Goal: Information Seeking & Learning: Learn about a topic

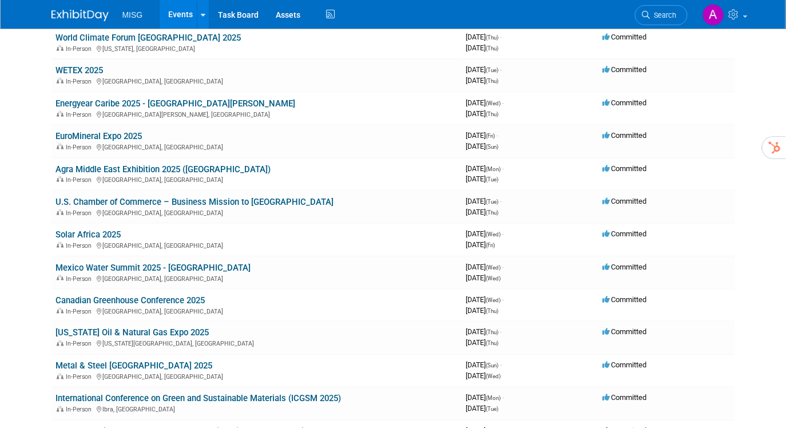
scroll to position [408, 0]
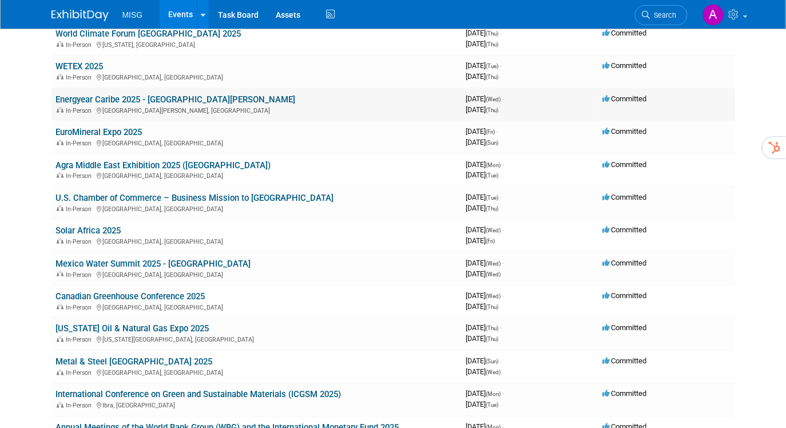
click at [192, 94] on link "Energyear Caribe 2025 - [GEOGRAPHIC_DATA][PERSON_NAME]" at bounding box center [176, 99] width 240 height 10
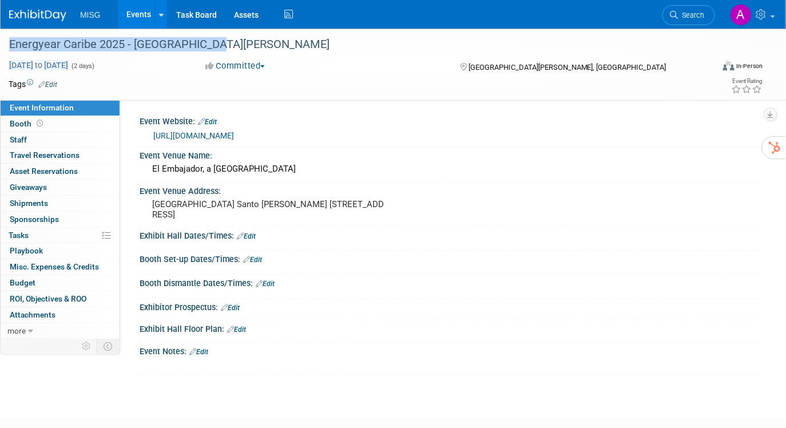
drag, startPoint x: 214, startPoint y: 47, endPoint x: 10, endPoint y: 62, distance: 204.7
click at [4, 47] on div "Energyear Caribe 2025 - [GEOGRAPHIC_DATA][PERSON_NAME]" at bounding box center [353, 44] width 707 height 31
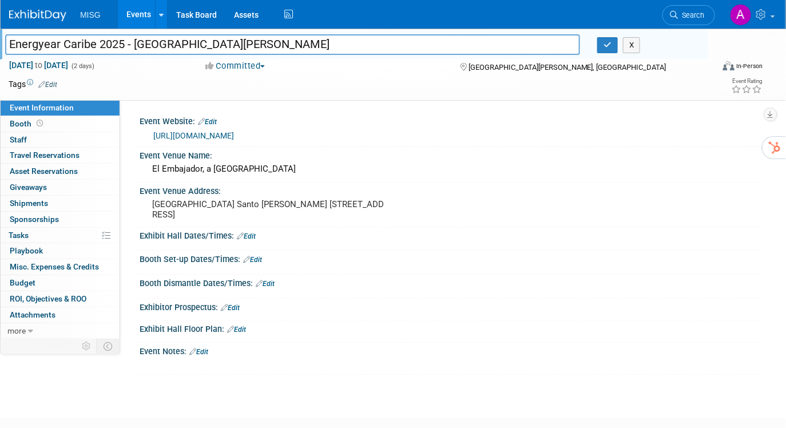
drag, startPoint x: 214, startPoint y: 45, endPoint x: 7, endPoint y: 35, distance: 207.2
click at [8, 34] on input "Energyear Caribe 2025 - [GEOGRAPHIC_DATA][PERSON_NAME]" at bounding box center [292, 44] width 575 height 20
click at [116, 47] on input "Energyear Caribe 2025 - [GEOGRAPHIC_DATA][PERSON_NAME]" at bounding box center [292, 44] width 575 height 20
drag, startPoint x: 80, startPoint y: 45, endPoint x: 1, endPoint y: 48, distance: 79.0
click at [0, 46] on div "Energyear Caribe 2025 - [GEOGRAPHIC_DATA][PERSON_NAME]" at bounding box center [293, 45] width 592 height 17
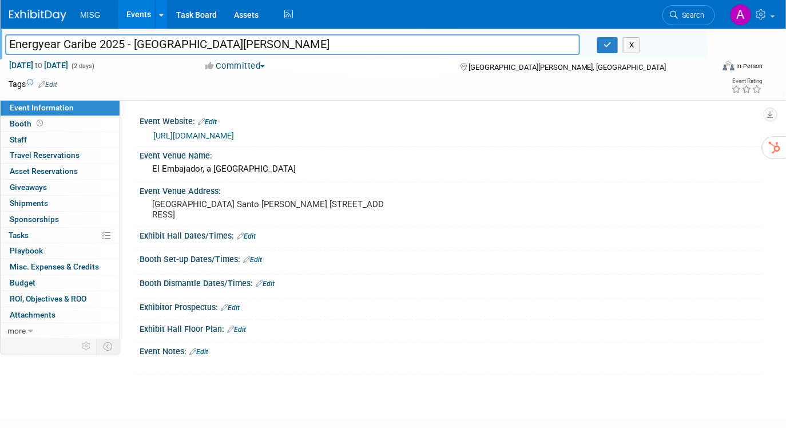
drag, startPoint x: 283, startPoint y: 136, endPoint x: 149, endPoint y: 141, distance: 133.3
click at [148, 140] on div "https://energyear.com/en/caribe/" at bounding box center [451, 134] width 606 height 16
copy link "https://energyear.com/en/caribe/"
drag, startPoint x: 153, startPoint y: 204, endPoint x: 232, endPoint y: 224, distance: 81.8
click at [232, 220] on pre "Dominican Republic Santo Domingo Avenida Sarasota 65 Ensanche Dominican Republic" at bounding box center [269, 209] width 234 height 21
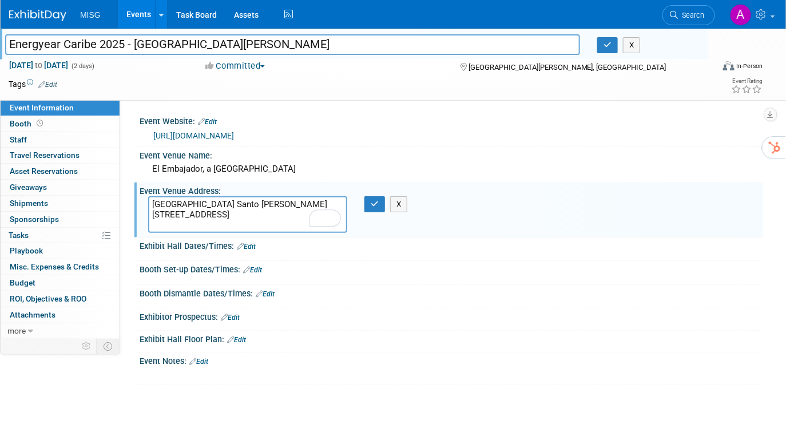
drag, startPoint x: 238, startPoint y: 224, endPoint x: 150, endPoint y: 205, distance: 90.6
click at [150, 205] on textarea "Dominican Republic Santo Domingo Avenida Sarasota 65 Ensanche Dominican Republic" at bounding box center [247, 214] width 199 height 37
drag, startPoint x: 304, startPoint y: 169, endPoint x: 151, endPoint y: 171, distance: 153.3
click at [151, 171] on div "El Embajador, a Royal Hideaway Hotel" at bounding box center [451, 169] width 606 height 18
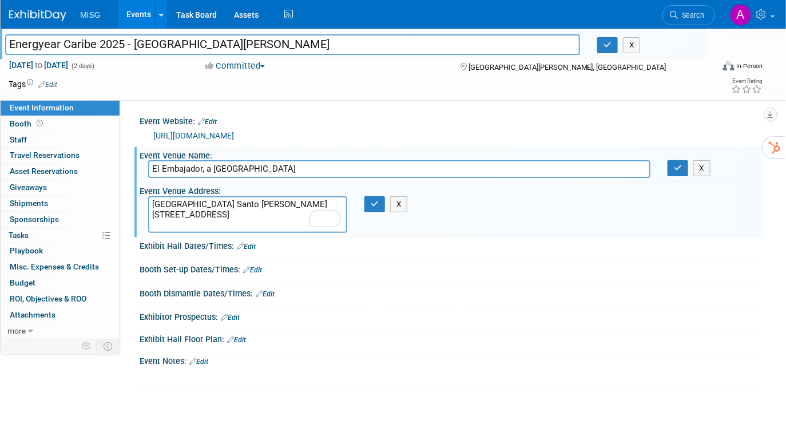
drag, startPoint x: 304, startPoint y: 169, endPoint x: 151, endPoint y: 167, distance: 153.3
click at [151, 166] on input "El Embajador, a Royal Hideaway Hotel" at bounding box center [399, 169] width 502 height 18
drag, startPoint x: 233, startPoint y: 225, endPoint x: 152, endPoint y: 204, distance: 83.8
click at [152, 202] on textarea "Dominican Republic Santo Domingo Avenida Sarasota 65 Ensanche Dominican Republic" at bounding box center [247, 214] width 199 height 37
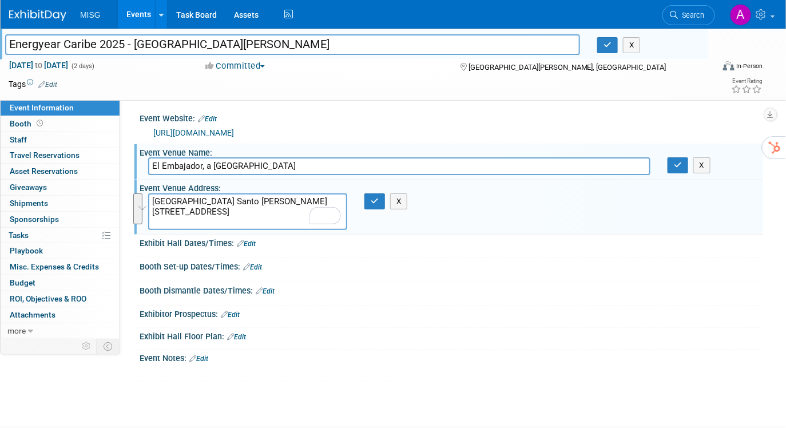
scroll to position [2, 0]
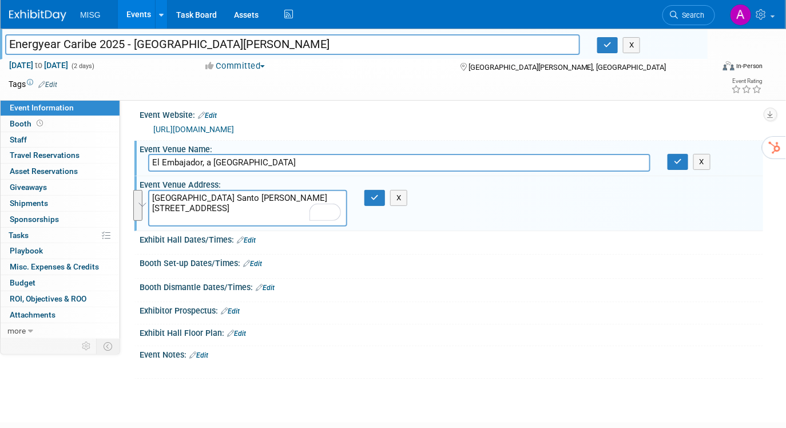
click at [463, 295] on div at bounding box center [451, 296] width 606 height 3
drag, startPoint x: 163, startPoint y: 90, endPoint x: 34, endPoint y: 47, distance: 135.4
click at [156, 88] on div "Tags Edit" at bounding box center [322, 84] width 626 height 15
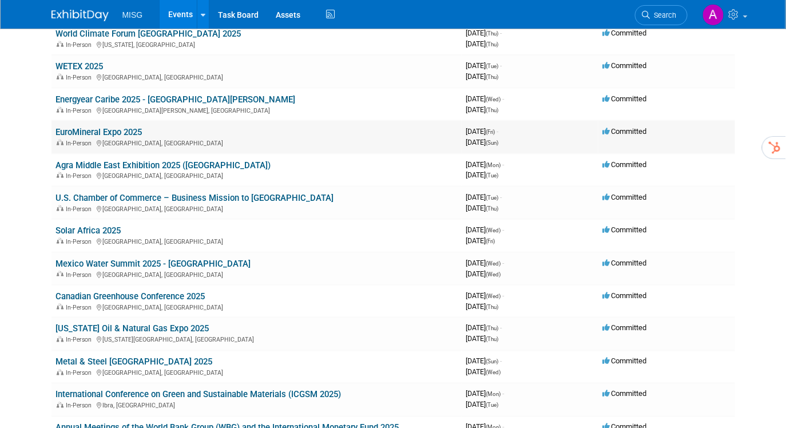
click at [125, 127] on link "EuroMineral Expo 2025" at bounding box center [99, 132] width 86 height 10
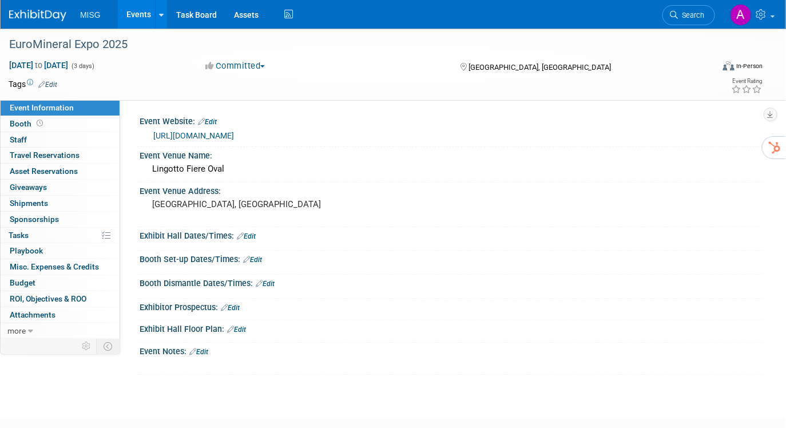
click at [232, 134] on link "https://www.eventseye.com/fairs/f-euromineralexpo-5763-1.html" at bounding box center [193, 135] width 81 height 9
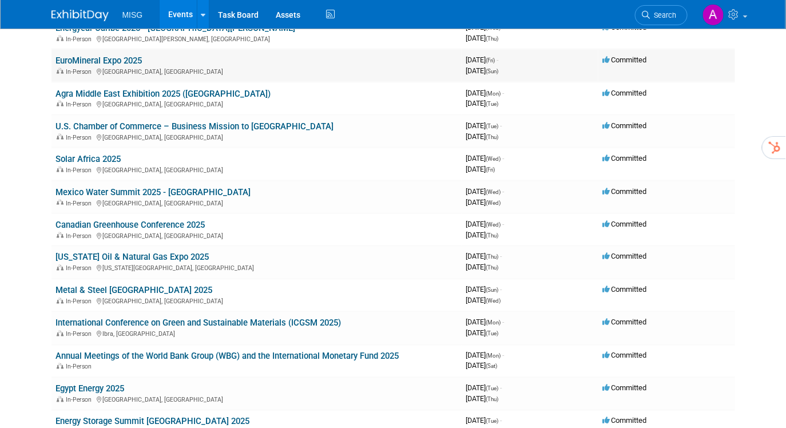
scroll to position [482, 0]
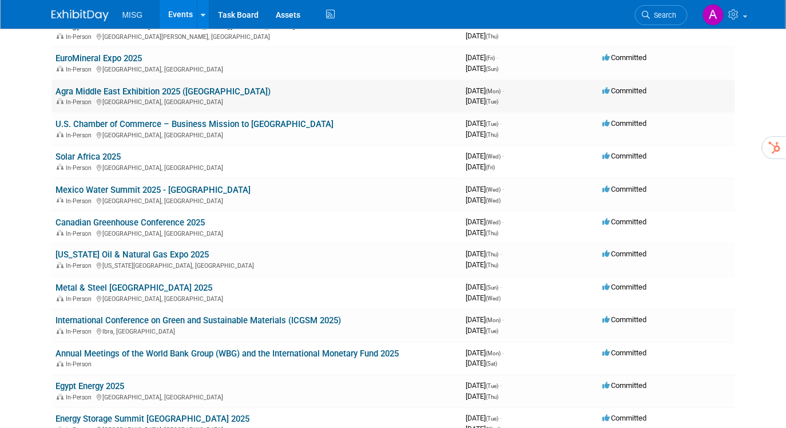
click at [166, 86] on link "Agra Middle East Exhibition 2025 ([GEOGRAPHIC_DATA])" at bounding box center [163, 91] width 215 height 10
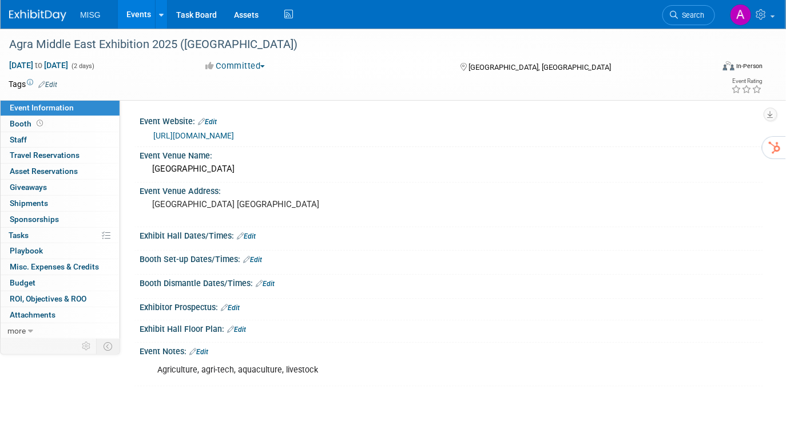
click at [210, 138] on link "[URL][DOMAIN_NAME]" at bounding box center [193, 135] width 81 height 9
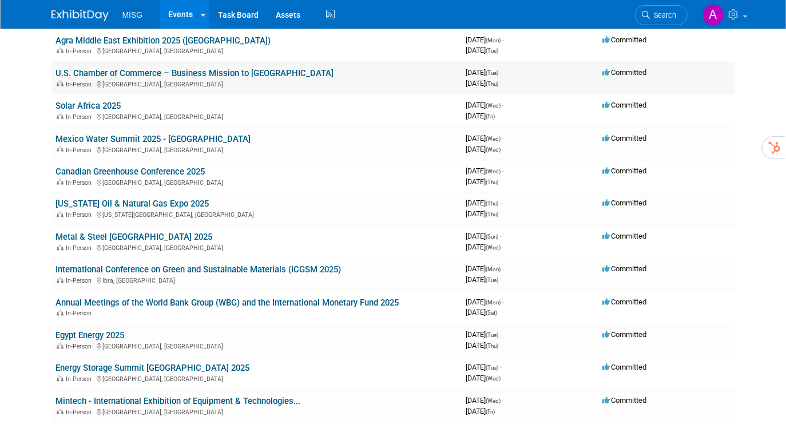
scroll to position [538, 0]
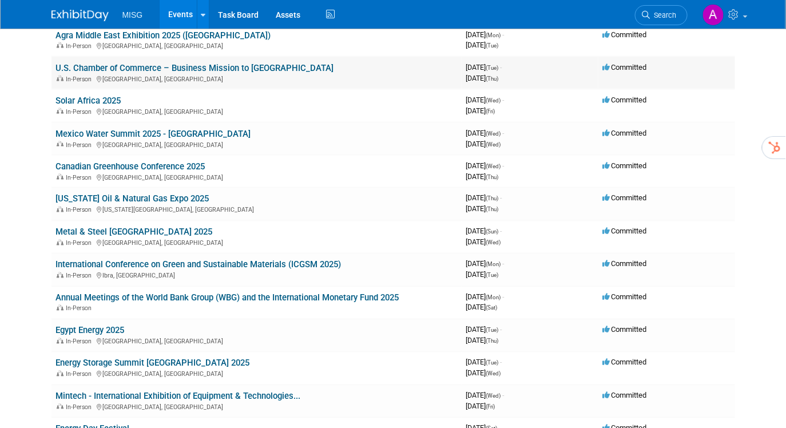
click at [260, 63] on link "U.S. Chamber of Commerce – Business Mission to [GEOGRAPHIC_DATA]" at bounding box center [195, 68] width 278 height 10
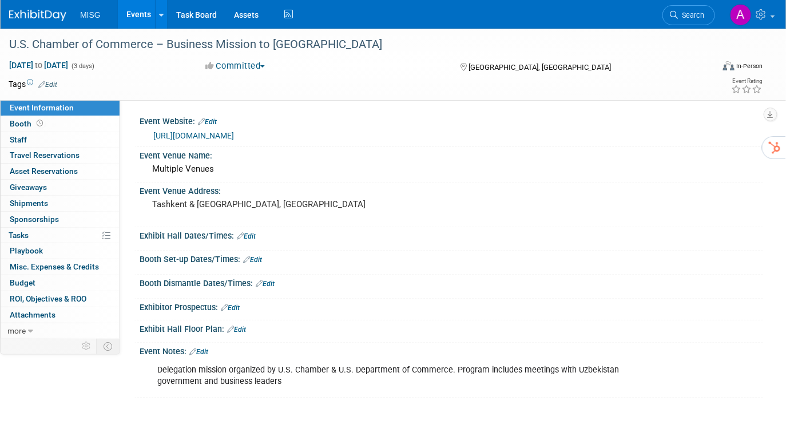
click at [234, 137] on link "[URL][DOMAIN_NAME]" at bounding box center [193, 135] width 81 height 9
drag, startPoint x: 149, startPoint y: 133, endPoint x: 441, endPoint y: 140, distance: 292.3
click at [441, 139] on div "https://uschamberofcommerce.swoogo.com/uzbekistan-business-mission-2025" at bounding box center [451, 134] width 606 height 16
copy link "https://uschamberofcommerce.swoogo.com/uzbekistan-business-mission-2025"
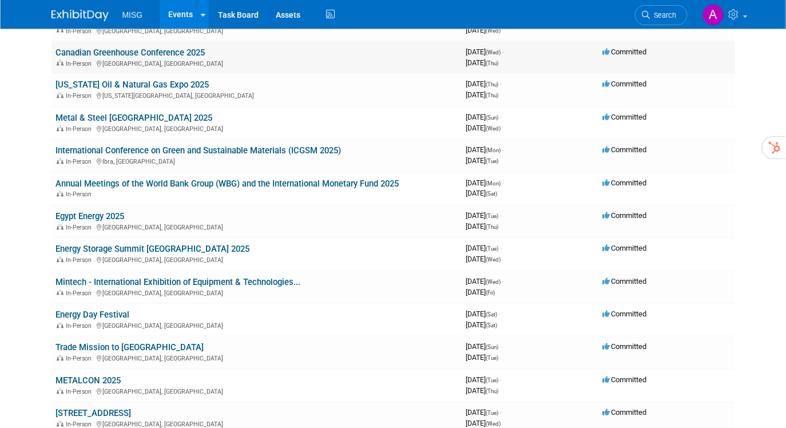
scroll to position [648, 0]
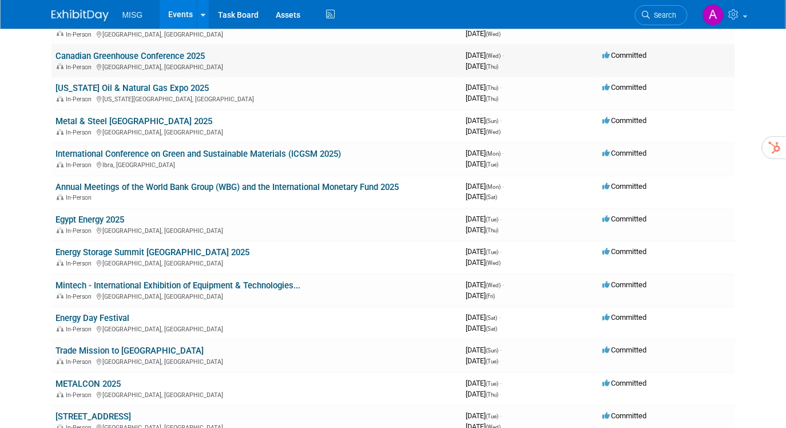
click at [156, 51] on link "Canadian Greenhouse Conference 2025" at bounding box center [130, 56] width 149 height 10
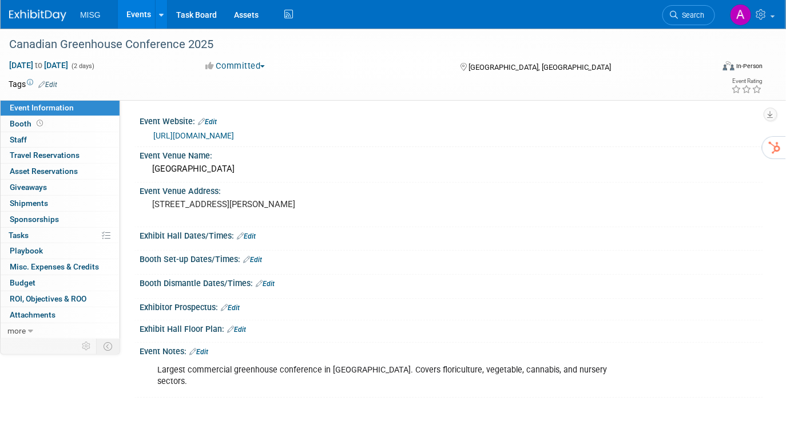
click at [228, 137] on link "https://www.canadiangreenhouseconference.com/" at bounding box center [193, 135] width 81 height 9
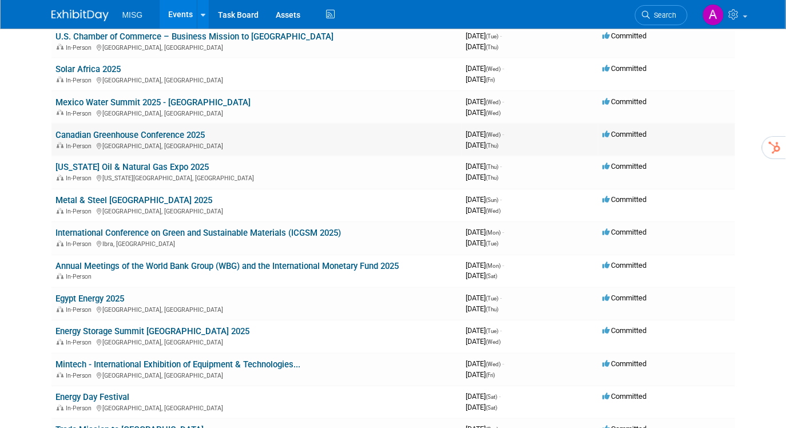
scroll to position [570, 0]
click at [635, 129] on span "Committed" at bounding box center [625, 133] width 44 height 9
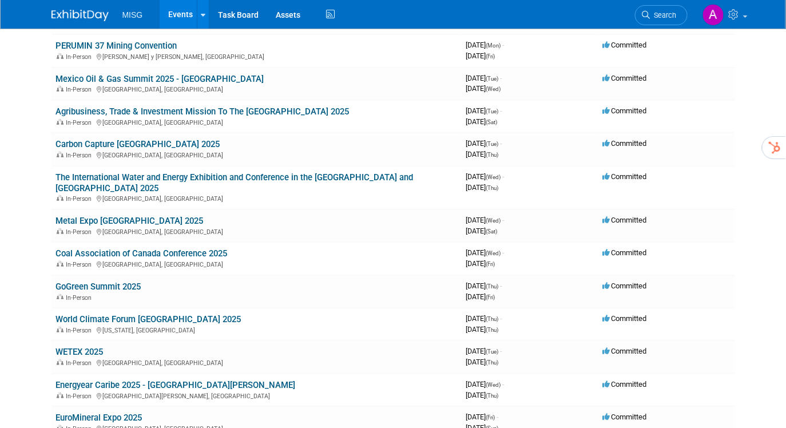
scroll to position [0, 0]
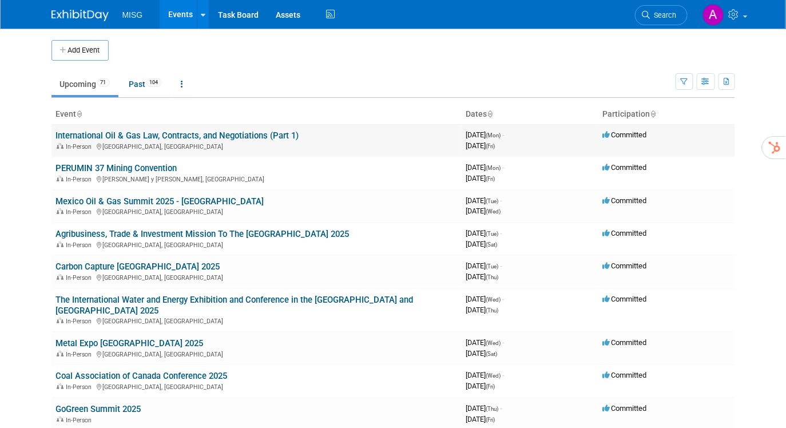
click at [248, 134] on link "International Oil & Gas Law, Contracts, and Negotiations (Part 1)" at bounding box center [177, 135] width 243 height 10
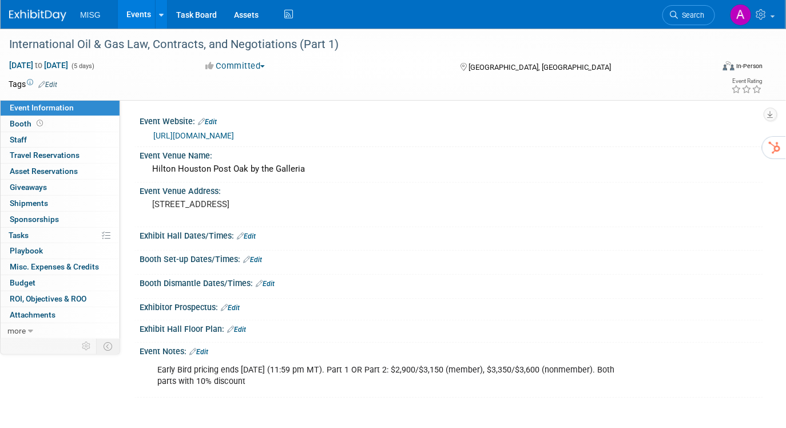
click at [262, 66] on button "Committed" at bounding box center [235, 66] width 68 height 12
click at [255, 113] on link "Not Going" at bounding box center [247, 117] width 90 height 16
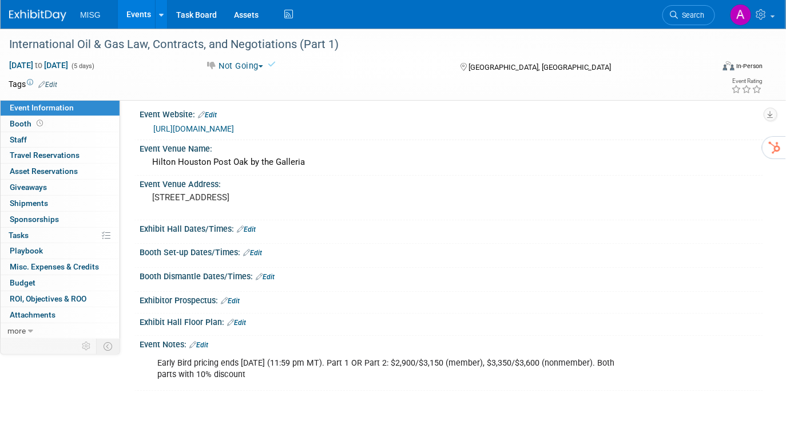
scroll to position [8, 0]
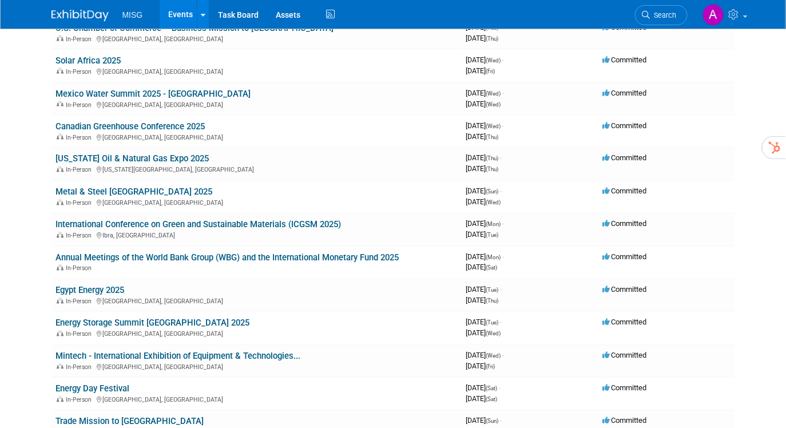
scroll to position [580, 0]
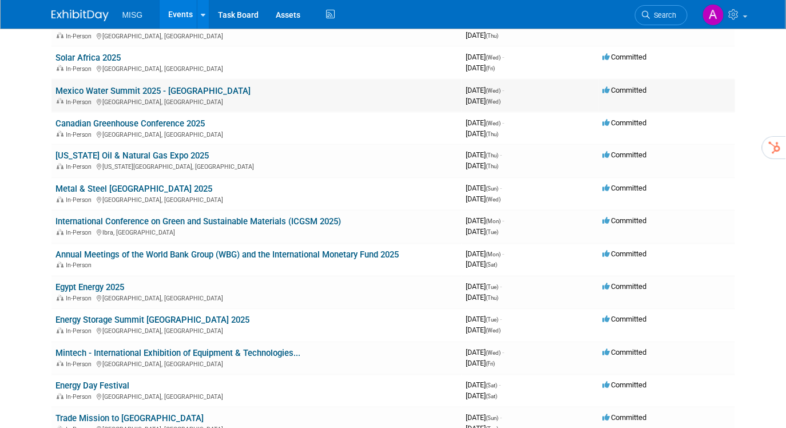
click at [182, 86] on link "Mexico Water Summit 2025 - [GEOGRAPHIC_DATA]" at bounding box center [153, 91] width 195 height 10
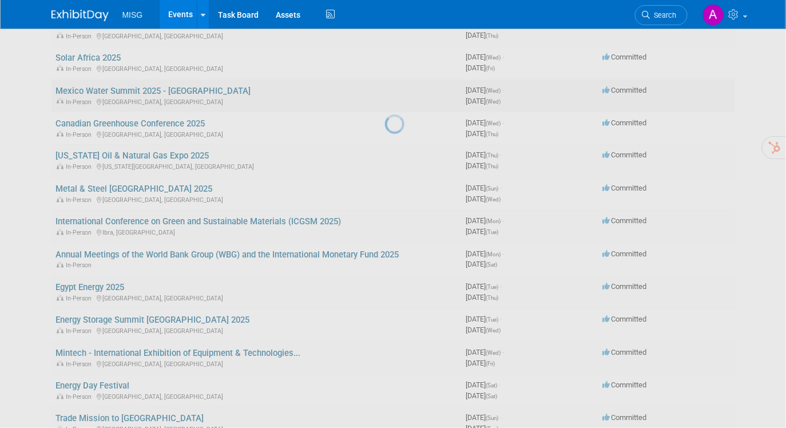
scroll to position [586, 0]
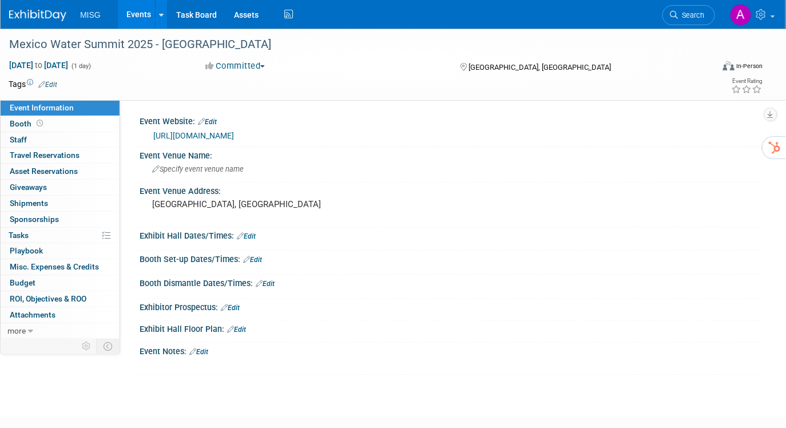
click at [234, 136] on link "[URL][DOMAIN_NAME]" at bounding box center [193, 135] width 81 height 9
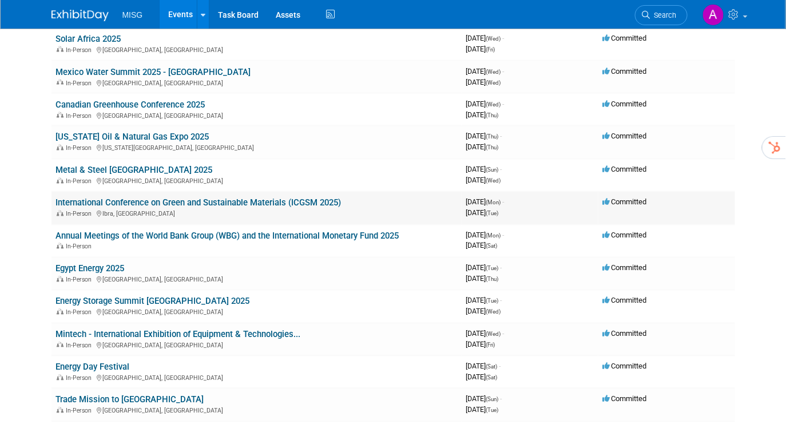
scroll to position [597, 0]
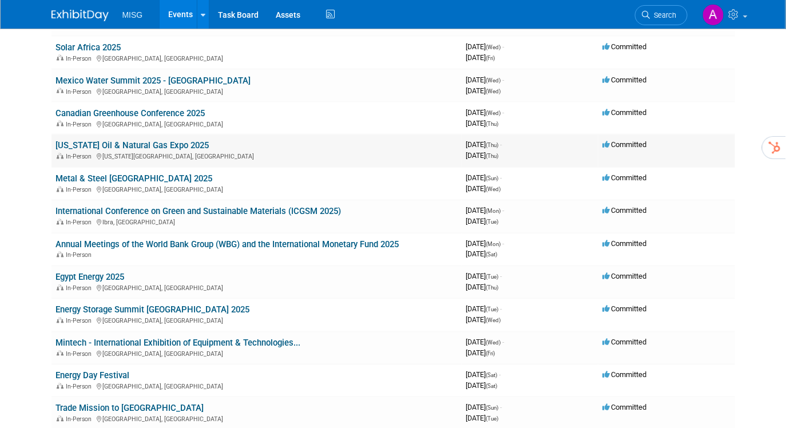
click at [184, 134] on td "Oklahoma Oil & Natural Gas Expo 2025 In-Person Oklahoma City, OK" at bounding box center [256, 150] width 410 height 33
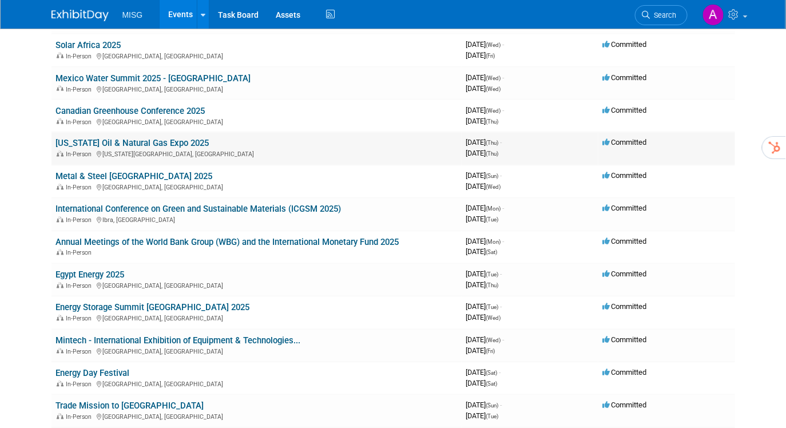
scroll to position [598, 0]
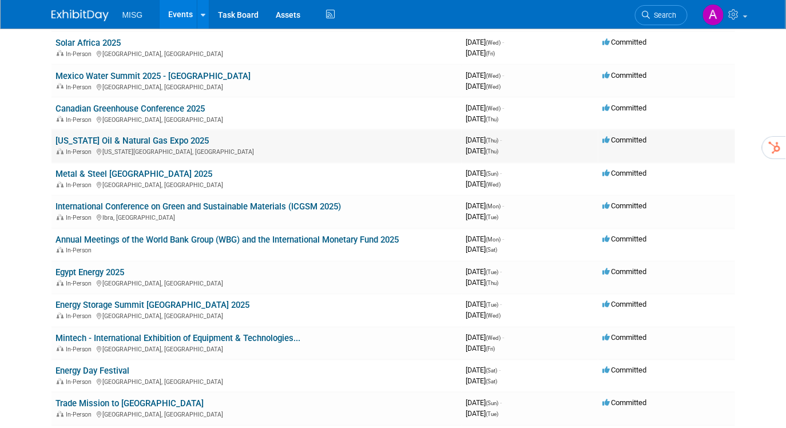
click at [184, 136] on link "[US_STATE] Oil & Natural Gas Expo 2025" at bounding box center [132, 141] width 153 height 10
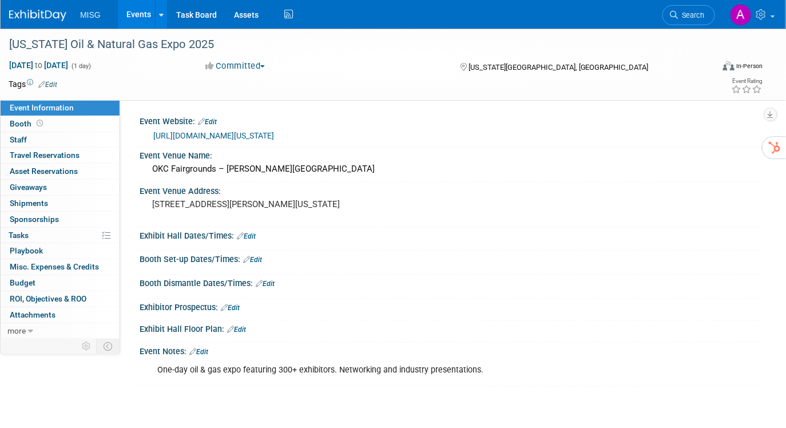
click at [274, 136] on link "[URL][DOMAIN_NAME][US_STATE]" at bounding box center [213, 135] width 121 height 9
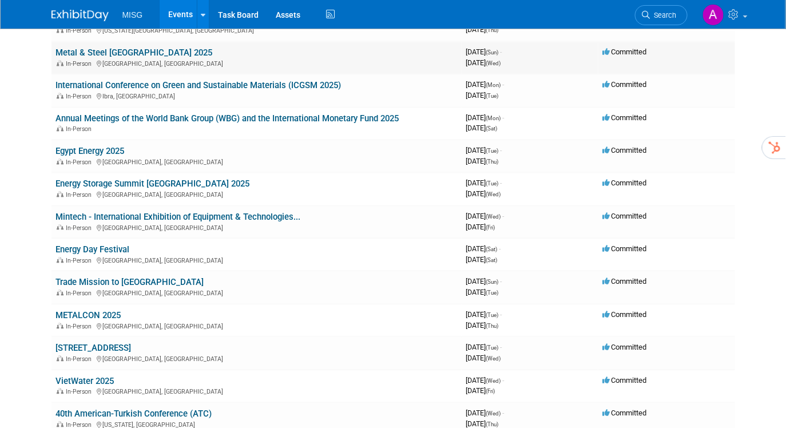
click at [131, 48] on link "Metal & Steel [GEOGRAPHIC_DATA] 2025" at bounding box center [134, 53] width 157 height 10
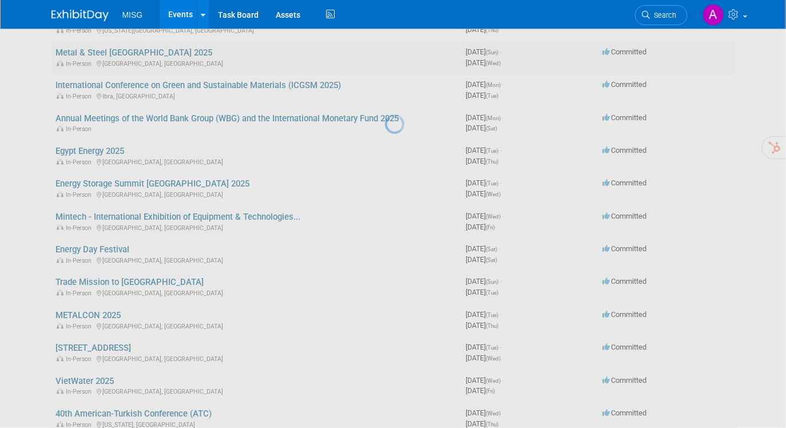
scroll to position [721, 0]
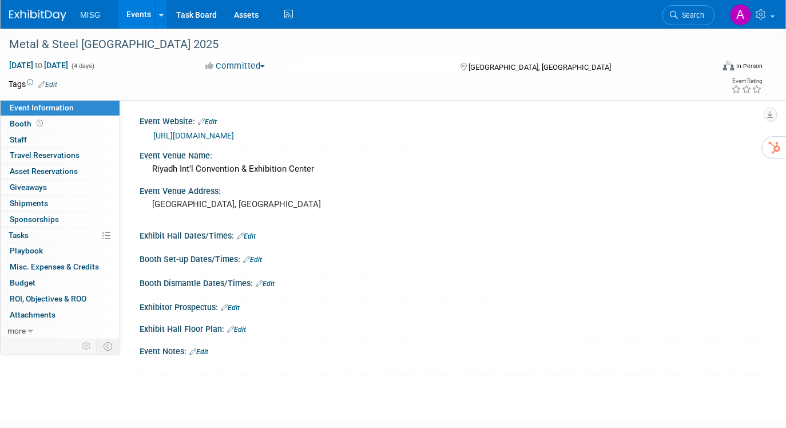
click at [234, 138] on link "https://www.fabxsaudi.com/" at bounding box center [193, 135] width 81 height 9
click at [265, 65] on span "button" at bounding box center [262, 66] width 5 height 2
click at [253, 112] on link "Not Going" at bounding box center [247, 117] width 90 height 16
click at [139, 20] on link "Events" at bounding box center [139, 14] width 42 height 29
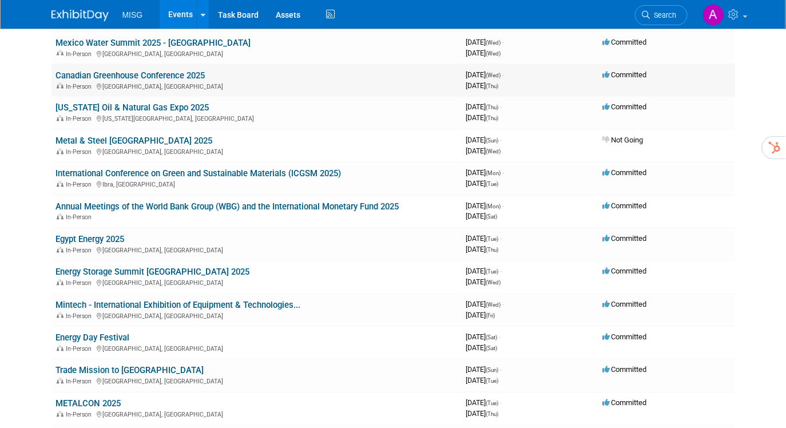
scroll to position [634, 0]
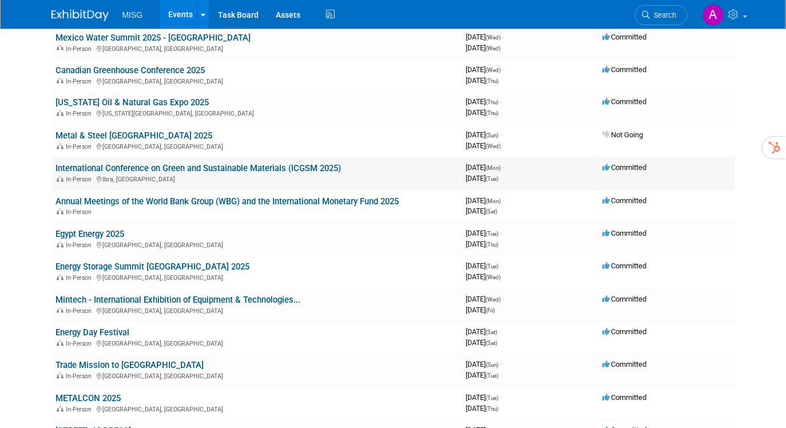
click at [180, 164] on link "International Conference on Green and Sustainable Materials (ICGSM 2025)" at bounding box center [198, 169] width 285 height 10
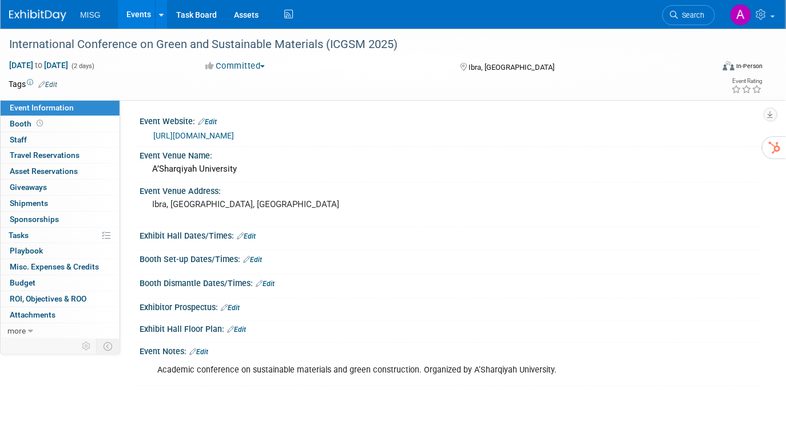
click at [226, 135] on link "[URL][DOMAIN_NAME]" at bounding box center [193, 135] width 81 height 9
drag, startPoint x: 9, startPoint y: 46, endPoint x: 399, endPoint y: 45, distance: 390.0
click at [399, 45] on div "International Conference on Green and Sustainable Materials (ICGSM 2025)" at bounding box center [352, 44] width 694 height 21
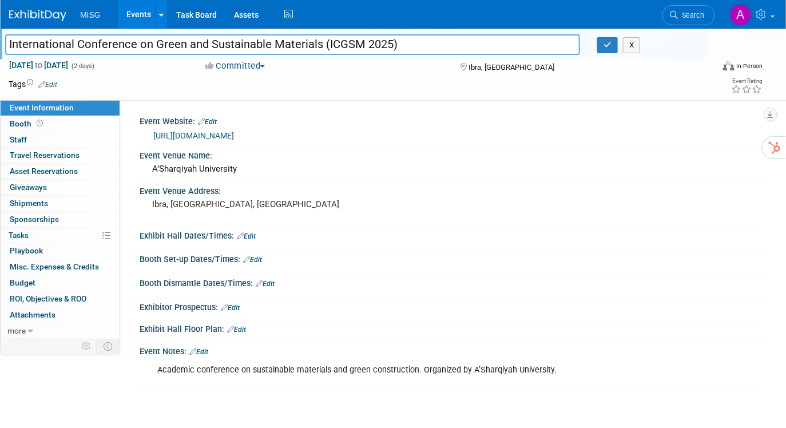
drag, startPoint x: 388, startPoint y: 45, endPoint x: 8, endPoint y: 34, distance: 379.9
click at [9, 35] on input "International Conference on Green and Sustainable Materials (ICGSM 2025)" at bounding box center [292, 44] width 575 height 20
drag, startPoint x: 236, startPoint y: 169, endPoint x: 148, endPoint y: 166, distance: 88.7
click at [148, 166] on div "A’Sharqiyah University" at bounding box center [451, 169] width 606 height 18
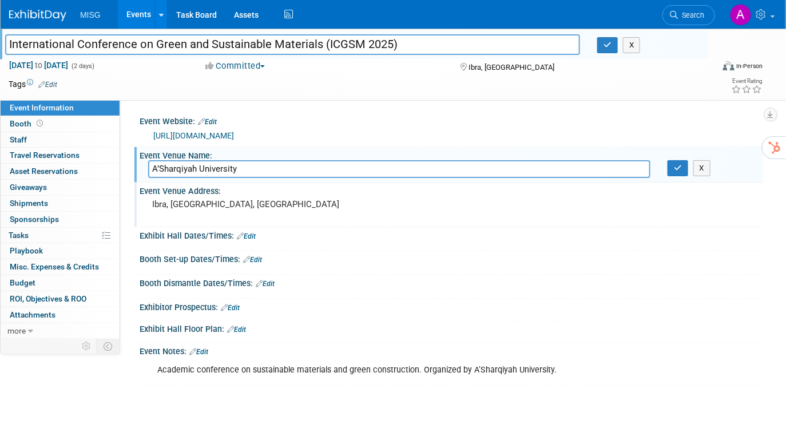
drag, startPoint x: 335, startPoint y: 207, endPoint x: 149, endPoint y: 208, distance: 185.3
click at [149, 208] on div "Ibra, [GEOGRAPHIC_DATA], [GEOGRAPHIC_DATA]" at bounding box center [269, 209] width 242 height 26
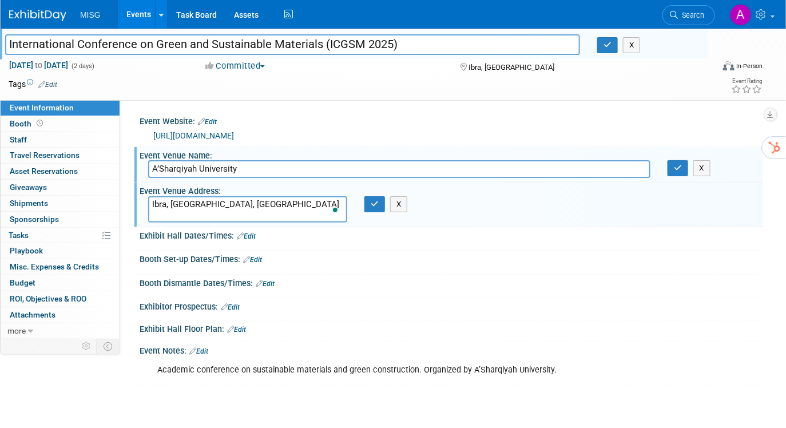
drag, startPoint x: 252, startPoint y: 168, endPoint x: 150, endPoint y: 166, distance: 101.2
click at [150, 166] on input "A’Sharqiyah University" at bounding box center [399, 169] width 502 height 18
drag, startPoint x: 326, startPoint y: 206, endPoint x: 156, endPoint y: 210, distance: 170.5
click at [150, 205] on textarea "Ibra, Ash Sharqiyah North Governorate, Oman" at bounding box center [247, 209] width 199 height 26
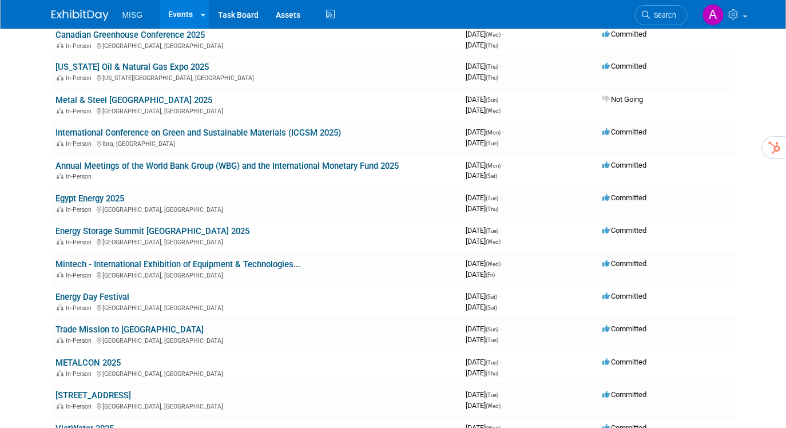
scroll to position [675, 0]
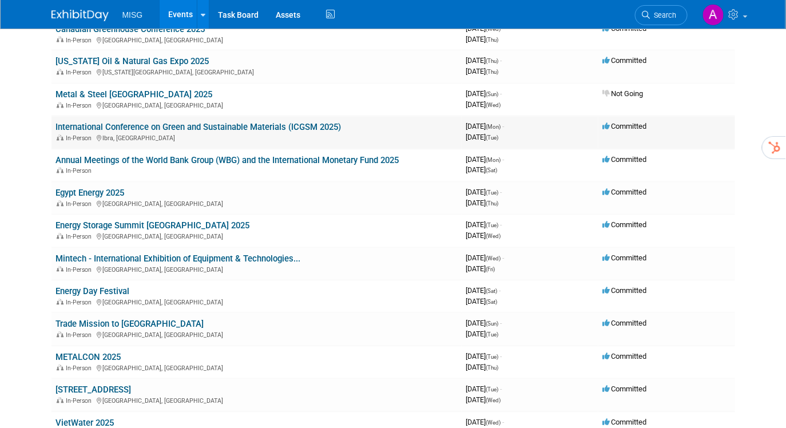
click at [291, 122] on link "International Conference on Green and Sustainable Materials (ICGSM 2025)" at bounding box center [198, 127] width 285 height 10
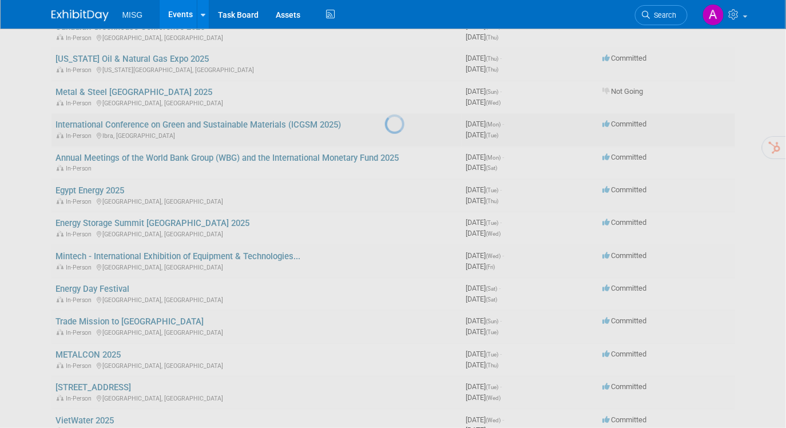
scroll to position [679, 0]
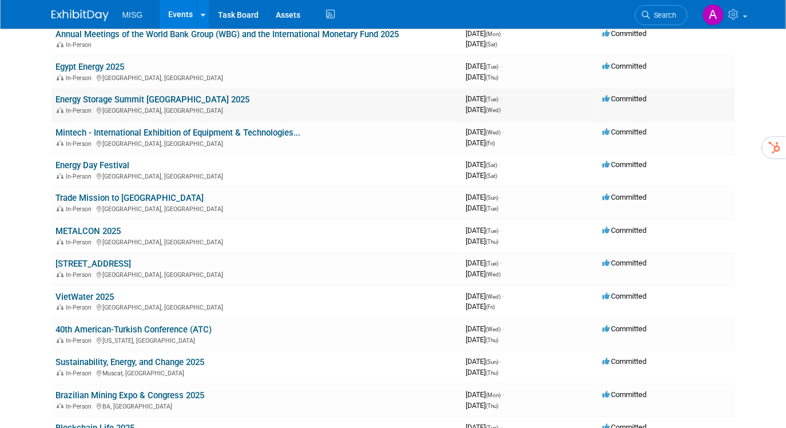
scroll to position [797, 0]
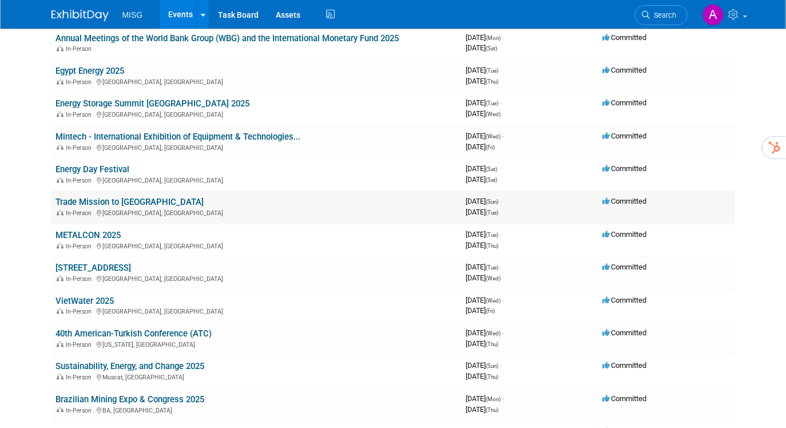
click at [618, 197] on span "Committed" at bounding box center [625, 201] width 44 height 9
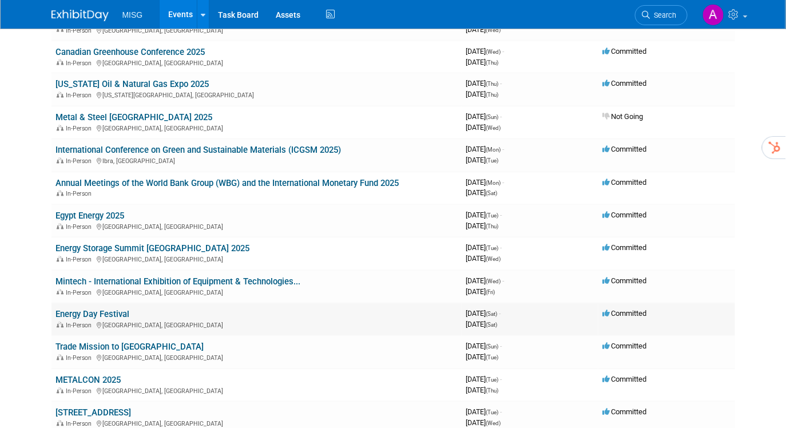
scroll to position [648, 0]
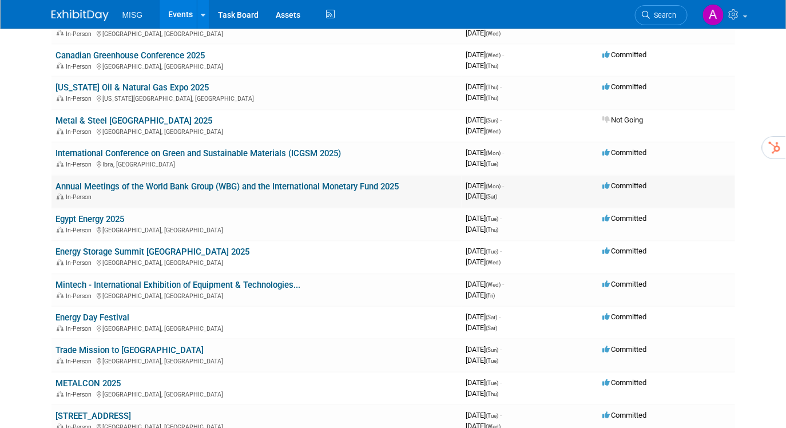
click at [173, 182] on link "Annual Meetings of the World Bank Group (WBG) and the International Monetary Fu…" at bounding box center [227, 187] width 343 height 10
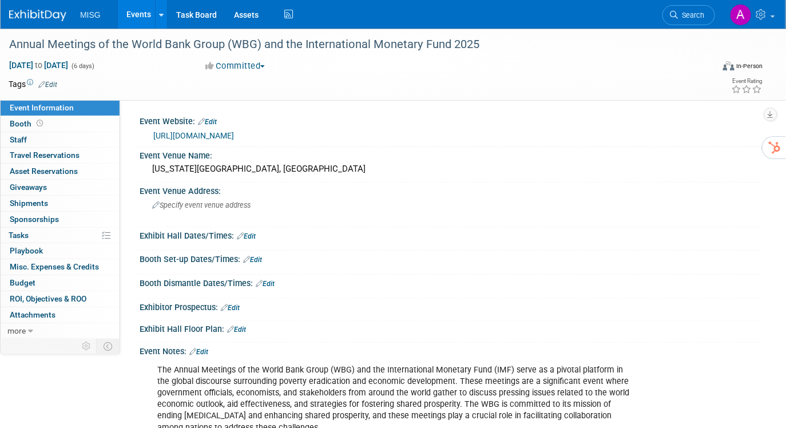
click at [214, 136] on link "[URL][DOMAIN_NAME]" at bounding box center [193, 135] width 81 height 9
